Goal: Information Seeking & Learning: Learn about a topic

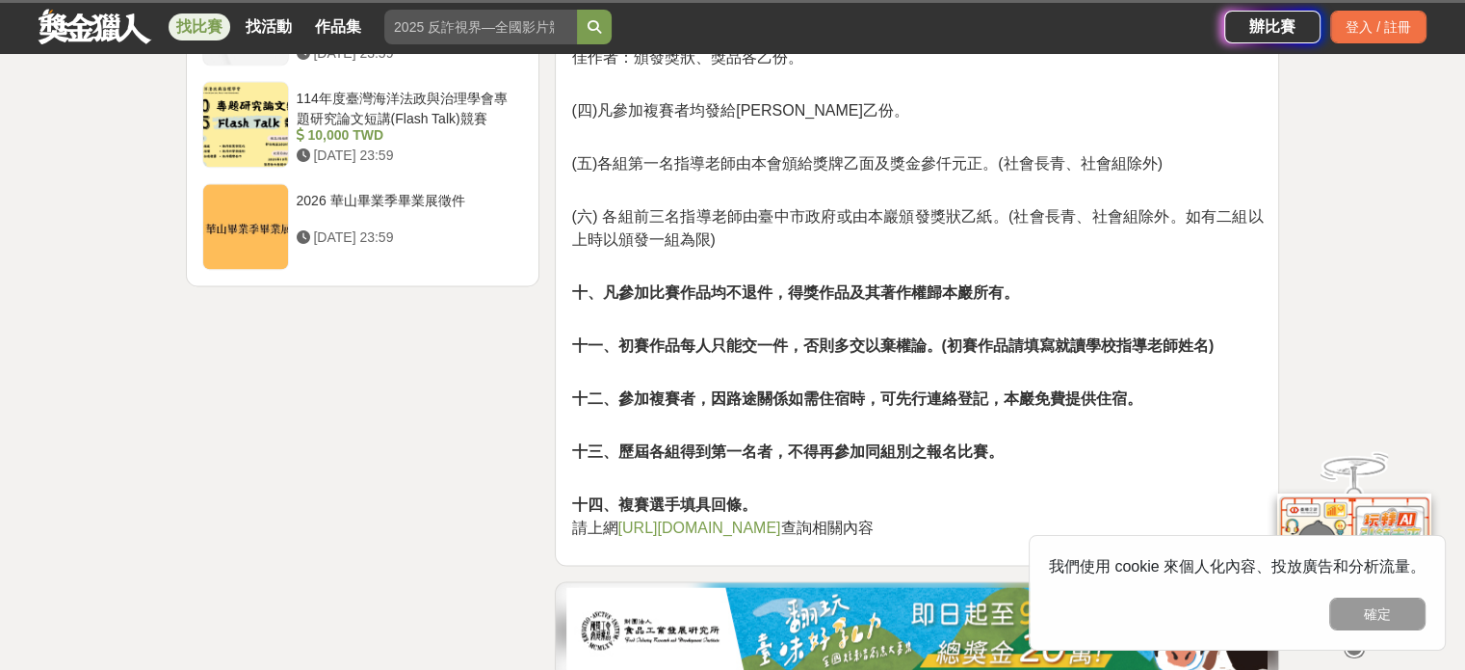
scroll to position [2507, 0]
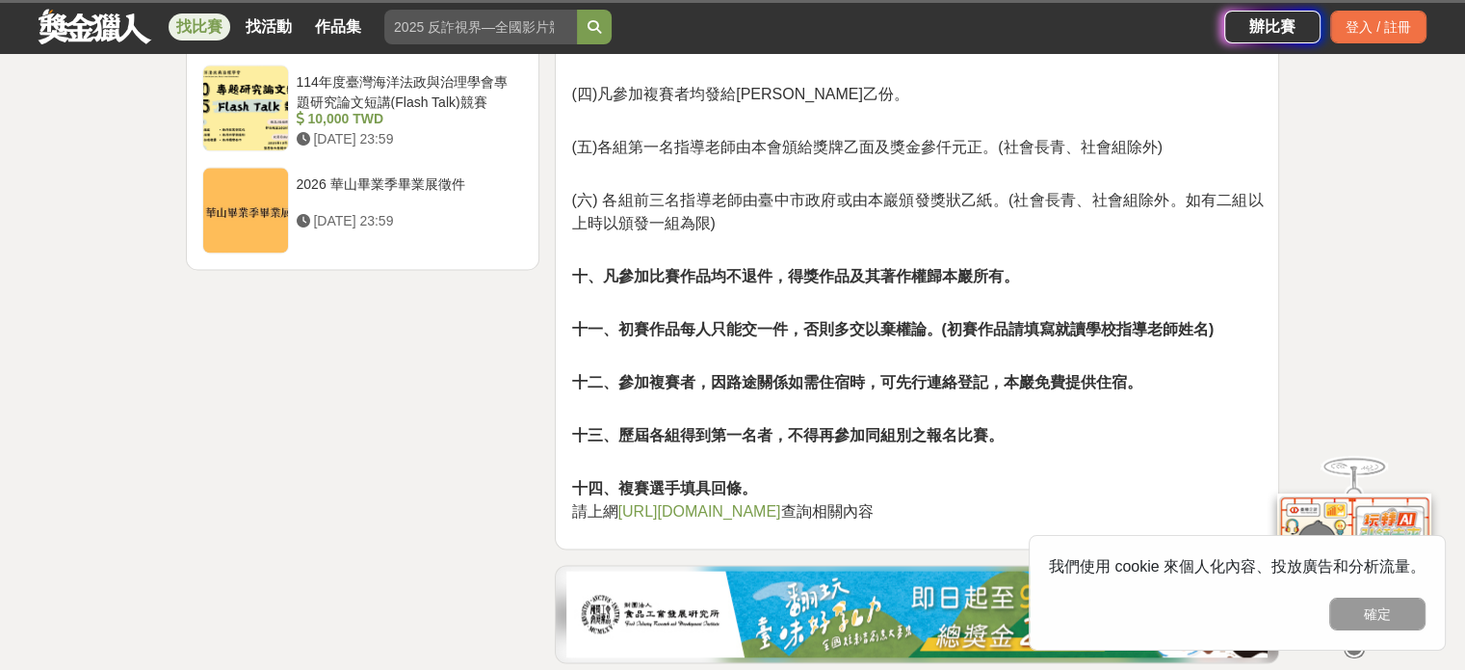
click at [764, 503] on link "[URL][DOMAIN_NAME]" at bounding box center [699, 511] width 163 height 16
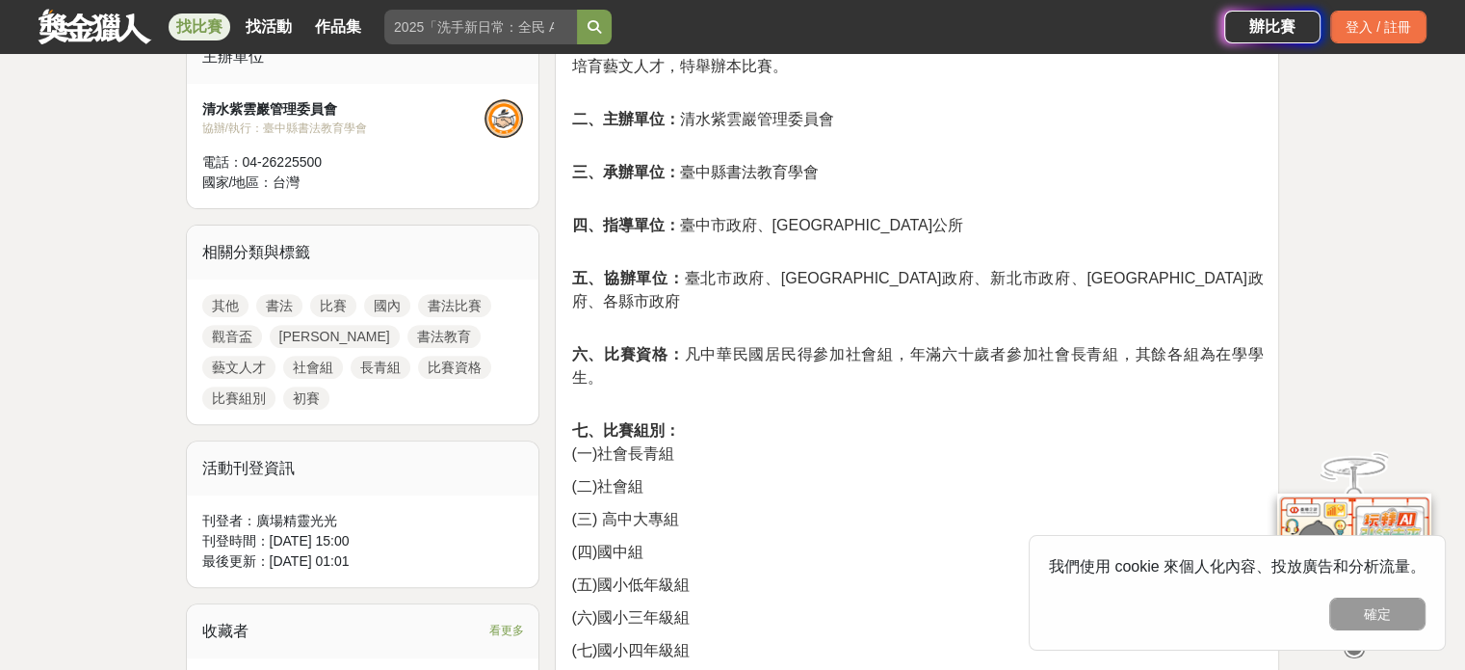
scroll to position [389, 0]
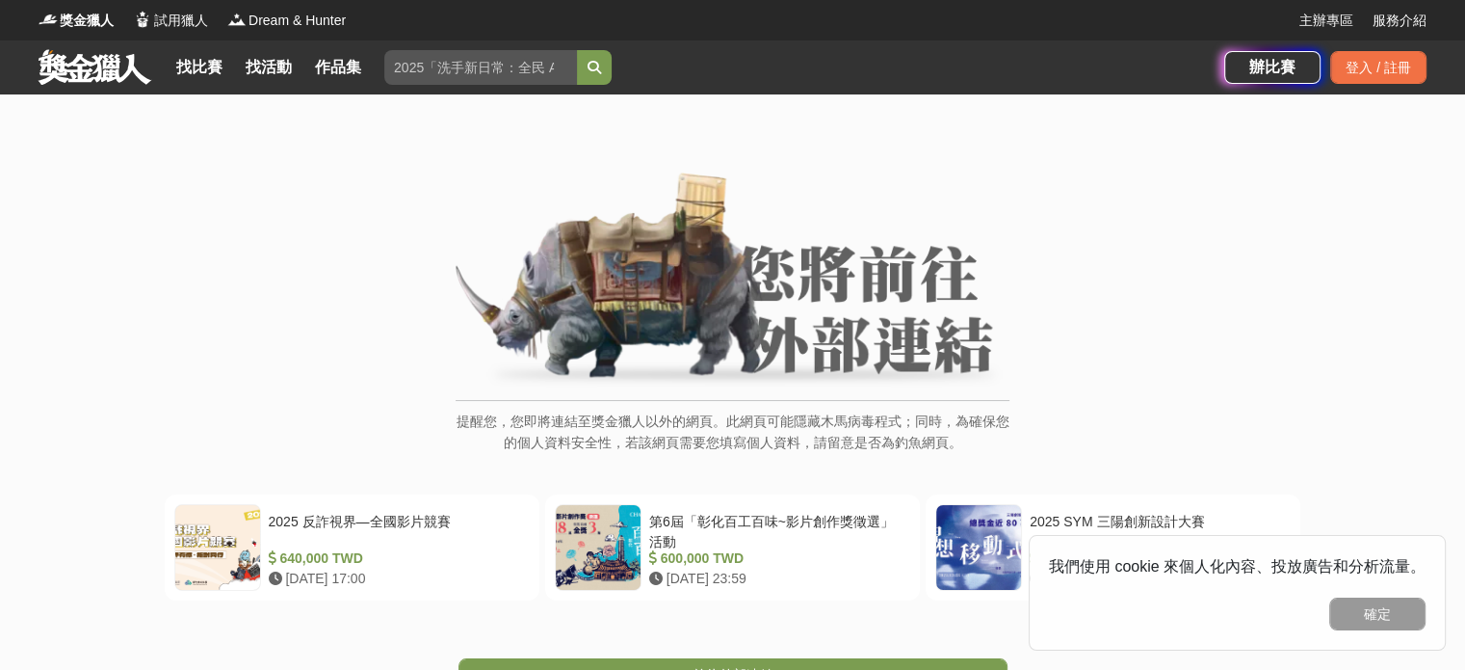
click at [545, 277] on img at bounding box center [733, 281] width 554 height 218
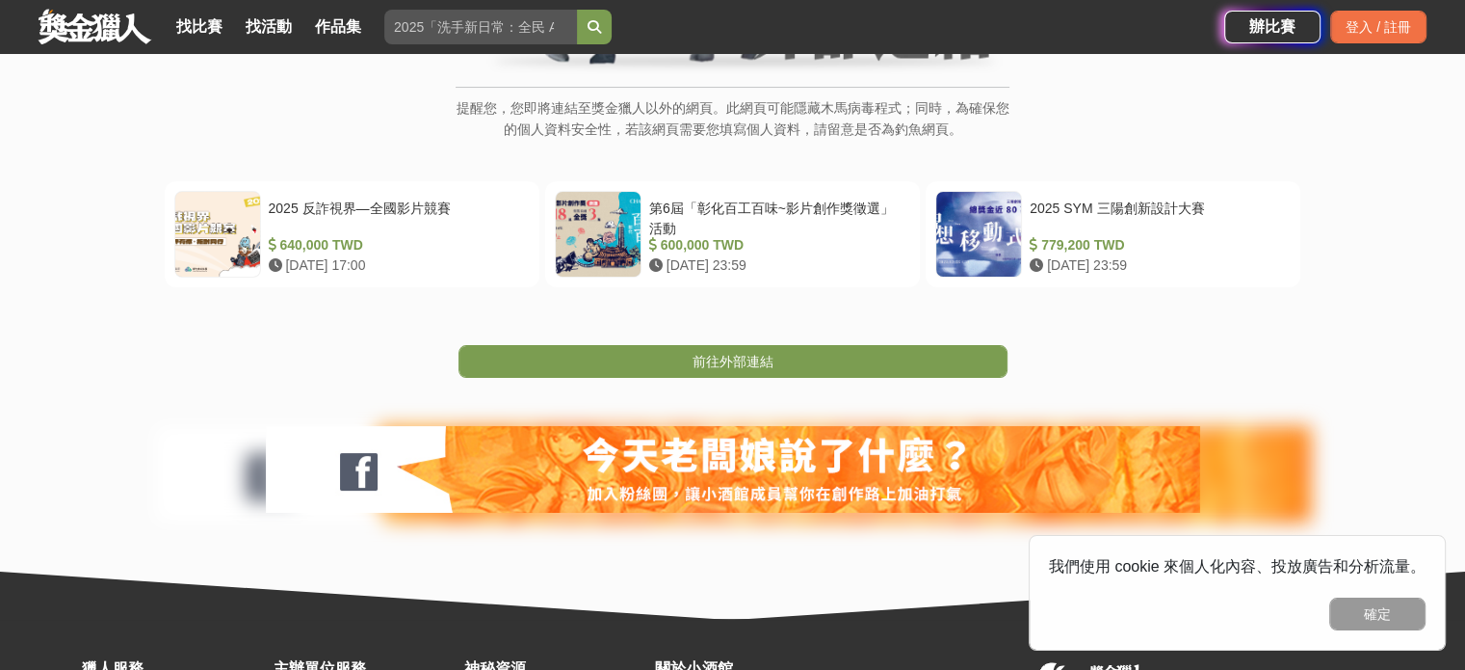
scroll to position [311, 0]
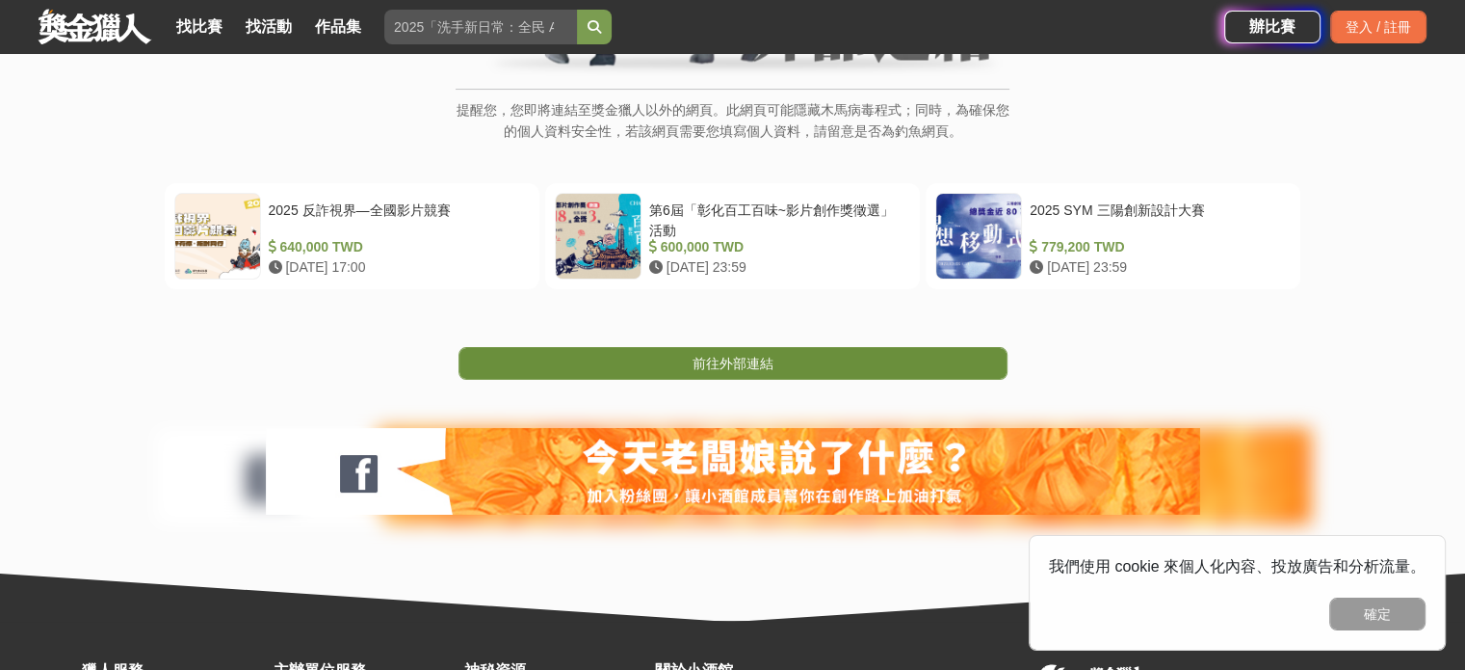
click at [823, 365] on link "前往外部連結" at bounding box center [733, 363] width 549 height 33
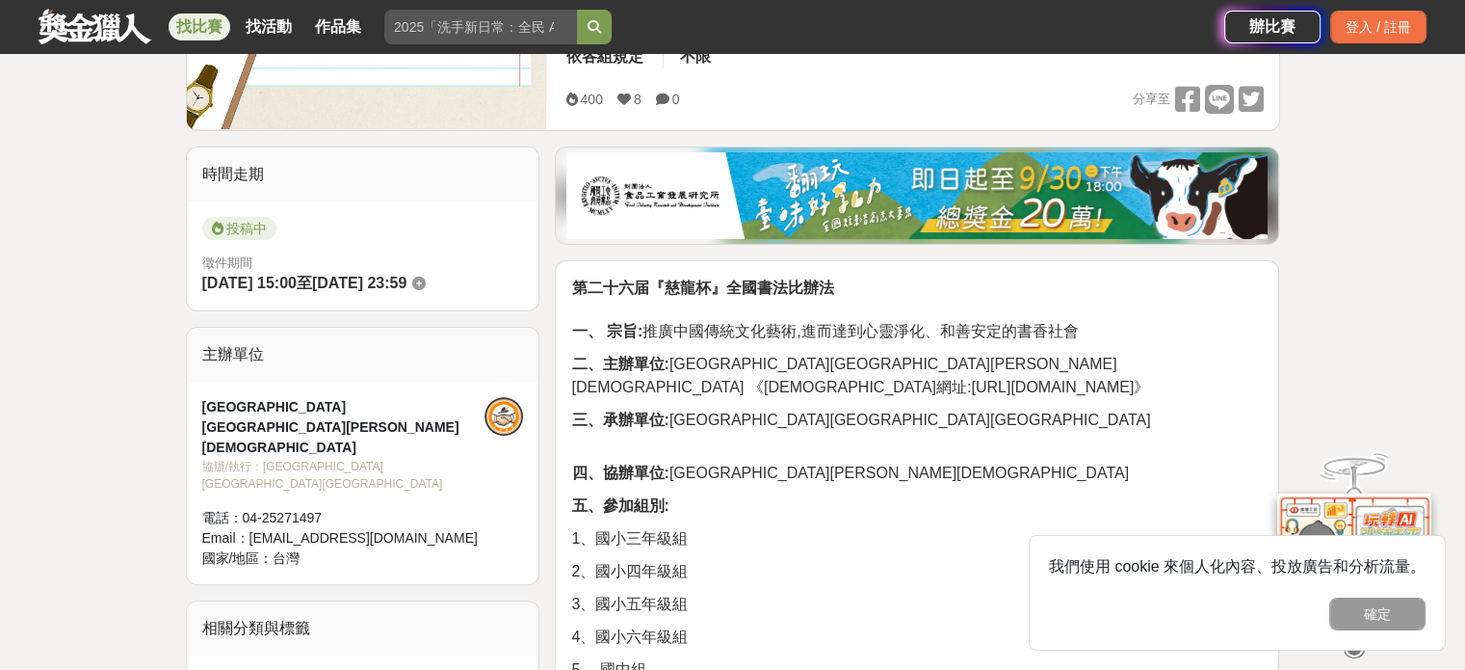
scroll to position [381, 0]
